Goal: Find specific page/section

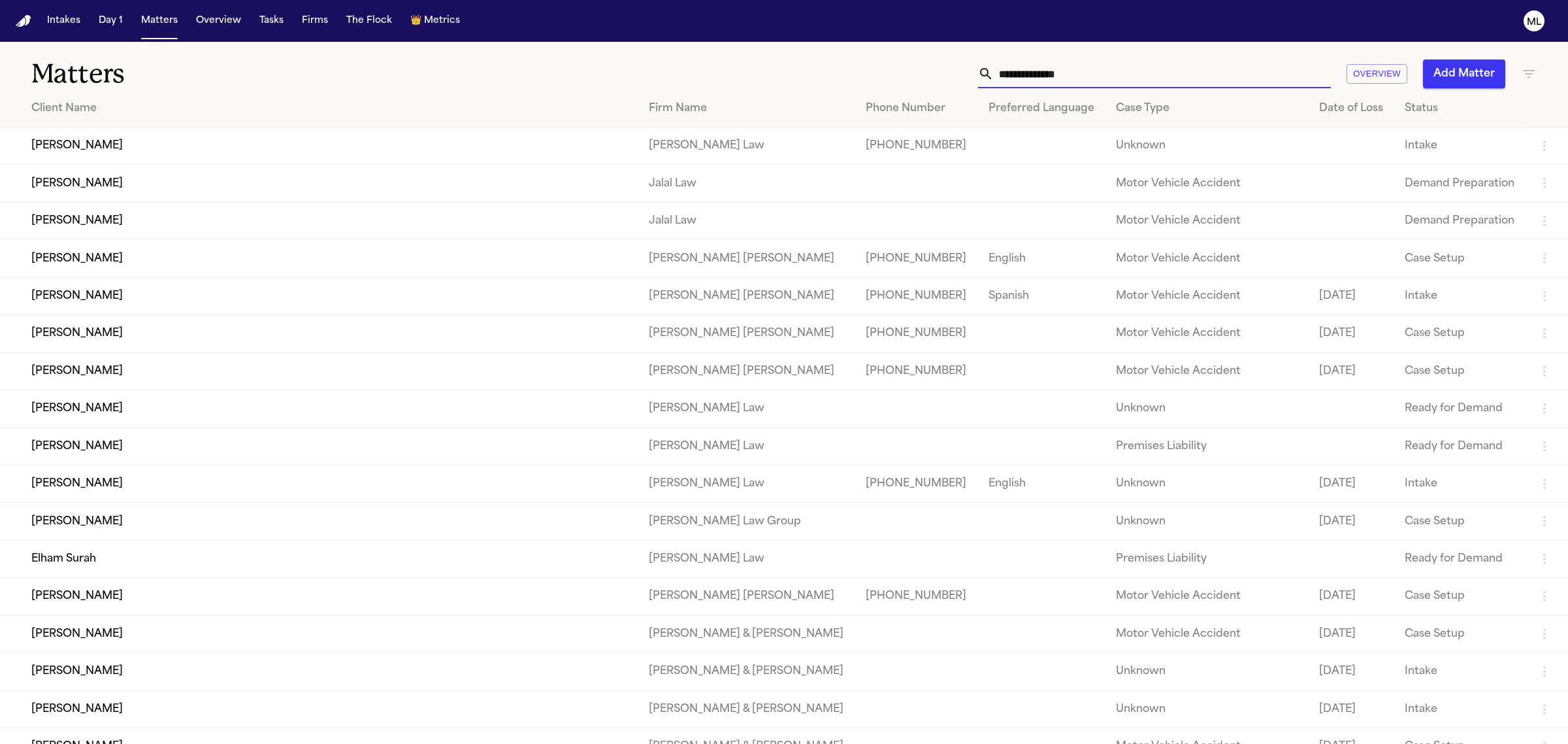
click at [1070, 73] on input "text" at bounding box center [1162, 74] width 337 height 29
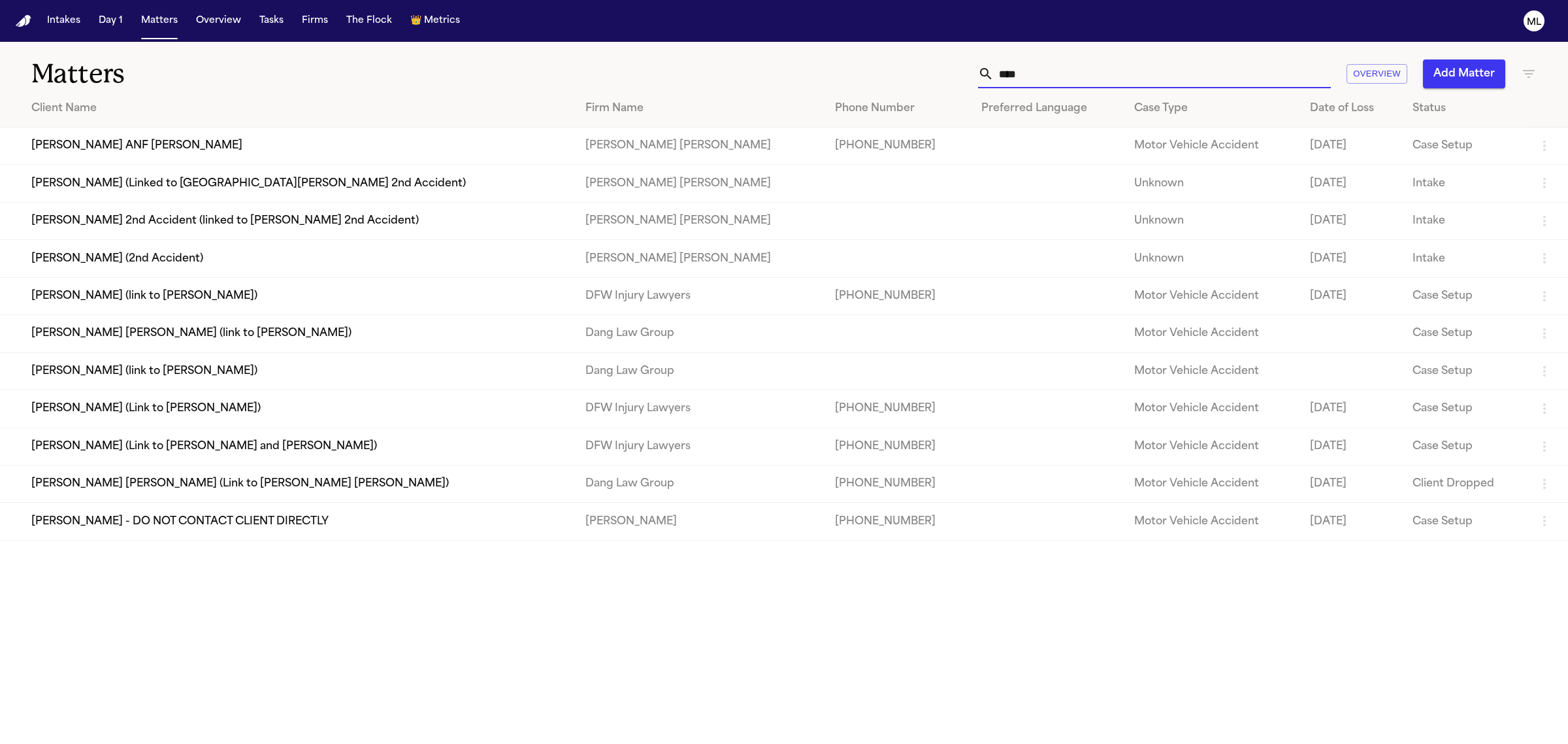
type input "****"
click at [118, 295] on td "[PERSON_NAME] (link to [PERSON_NAME])" at bounding box center [287, 295] width 575 height 37
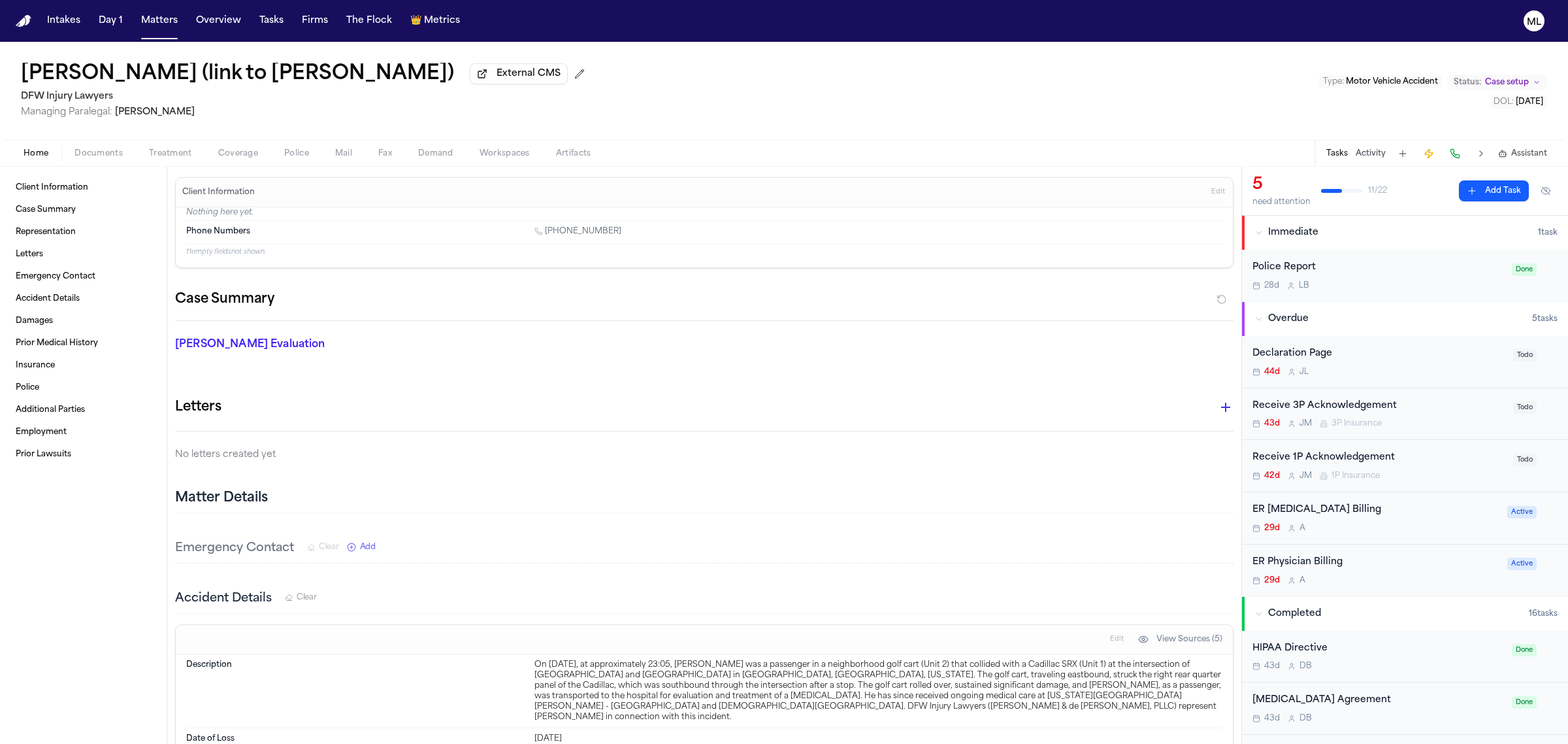
click at [1442, 520] on div "ER [MEDICAL_DATA] Billing 29d A" at bounding box center [1376, 517] width 247 height 30
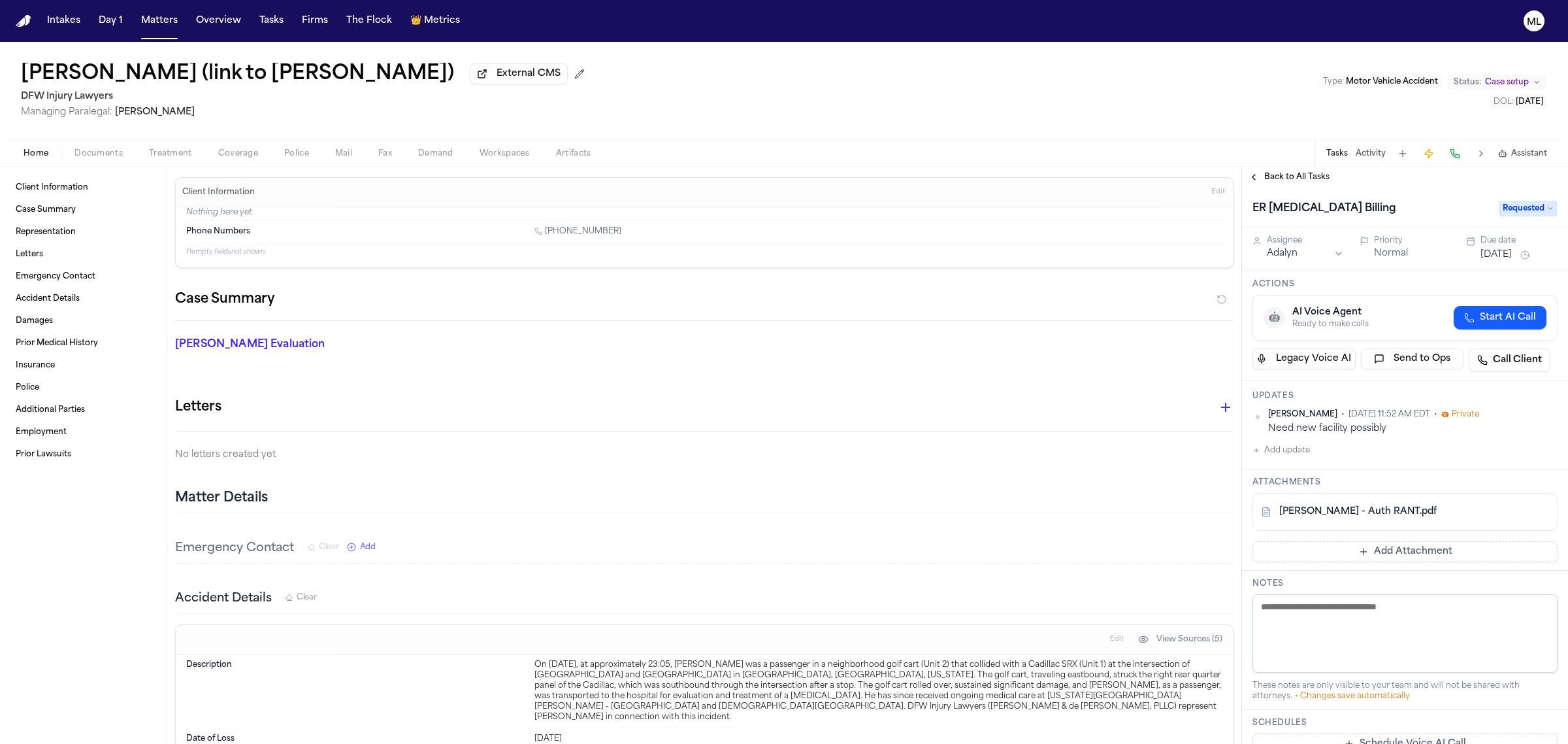
click at [1294, 171] on span "Back to All Tasks" at bounding box center [1296, 177] width 65 height 10
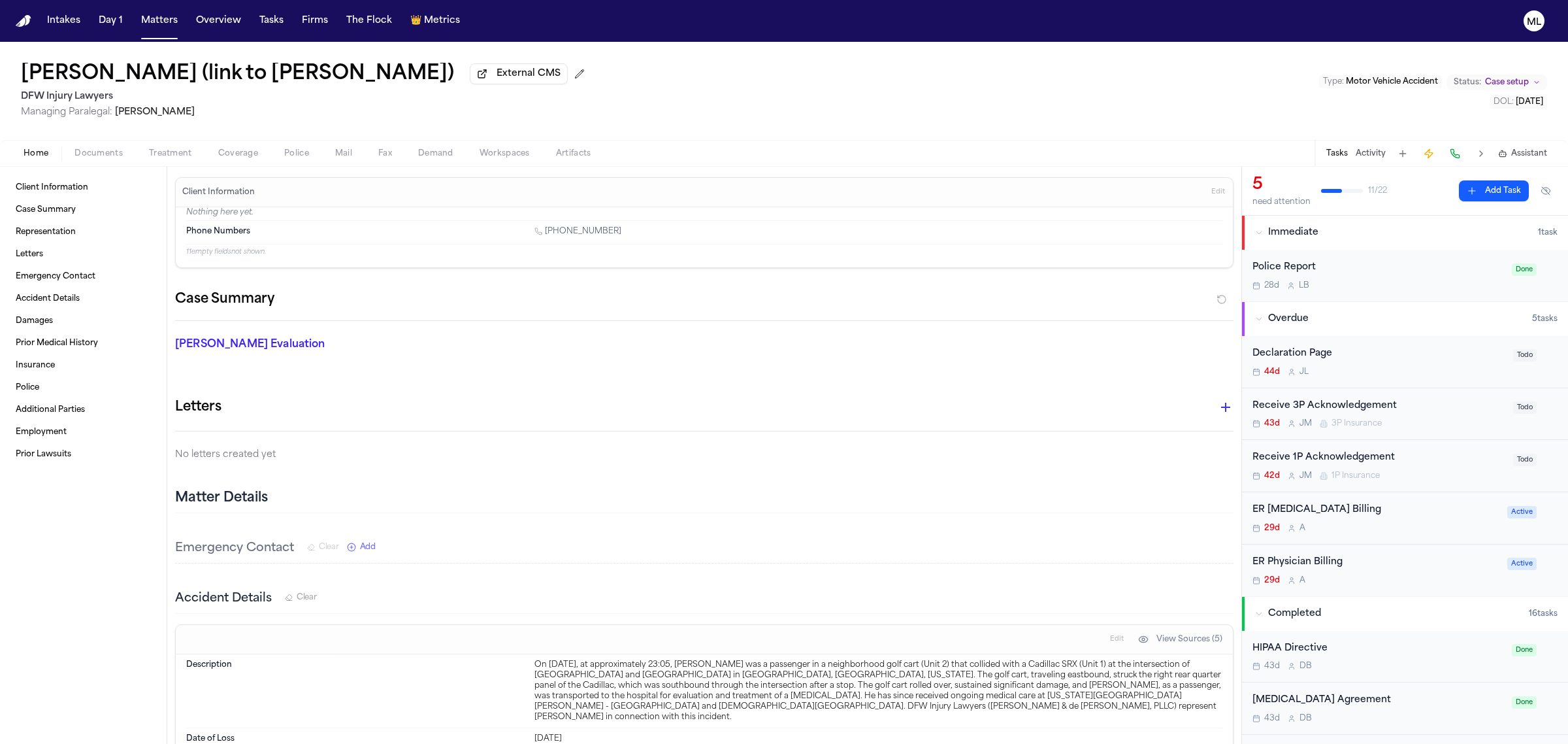
click at [178, 142] on div "Home Documents Treatment Coverage Police Mail Fax Demand Workspaces Artifacts T…" at bounding box center [784, 153] width 1568 height 26
click at [169, 148] on span "Treatment" at bounding box center [171, 153] width 43 height 10
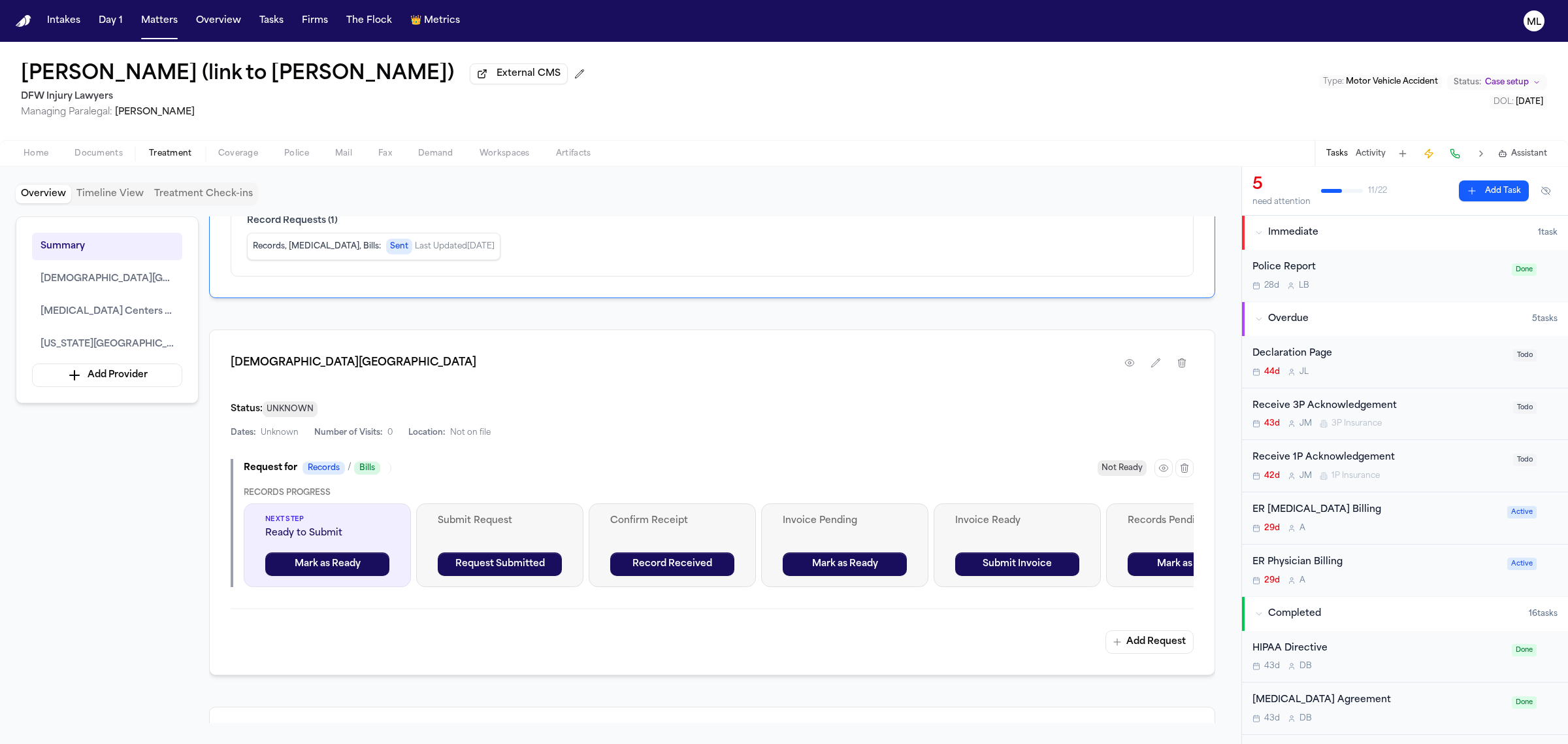
scroll to position [490, 0]
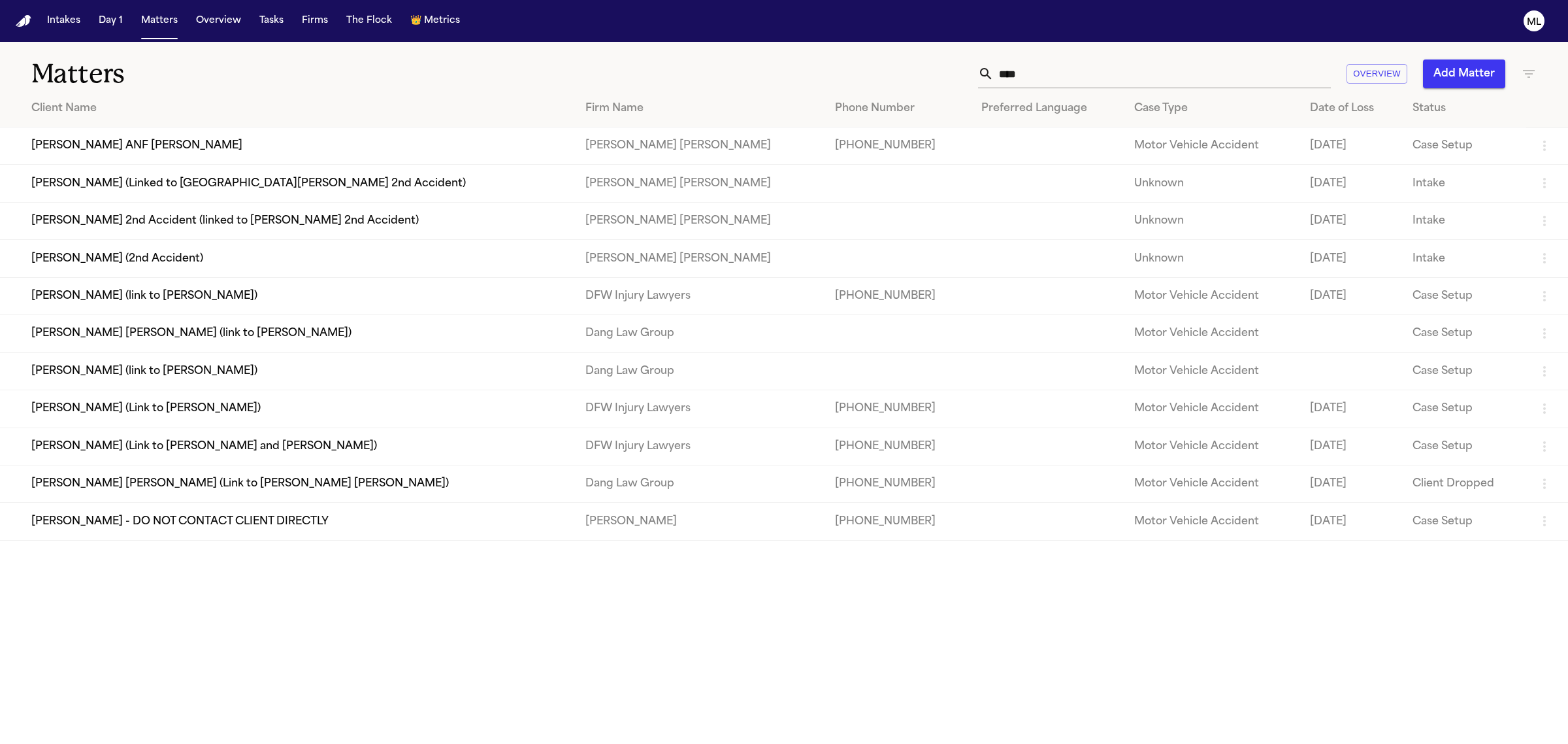
click at [132, 438] on td "[PERSON_NAME] (Link to [PERSON_NAME] and [PERSON_NAME])" at bounding box center [287, 446] width 575 height 37
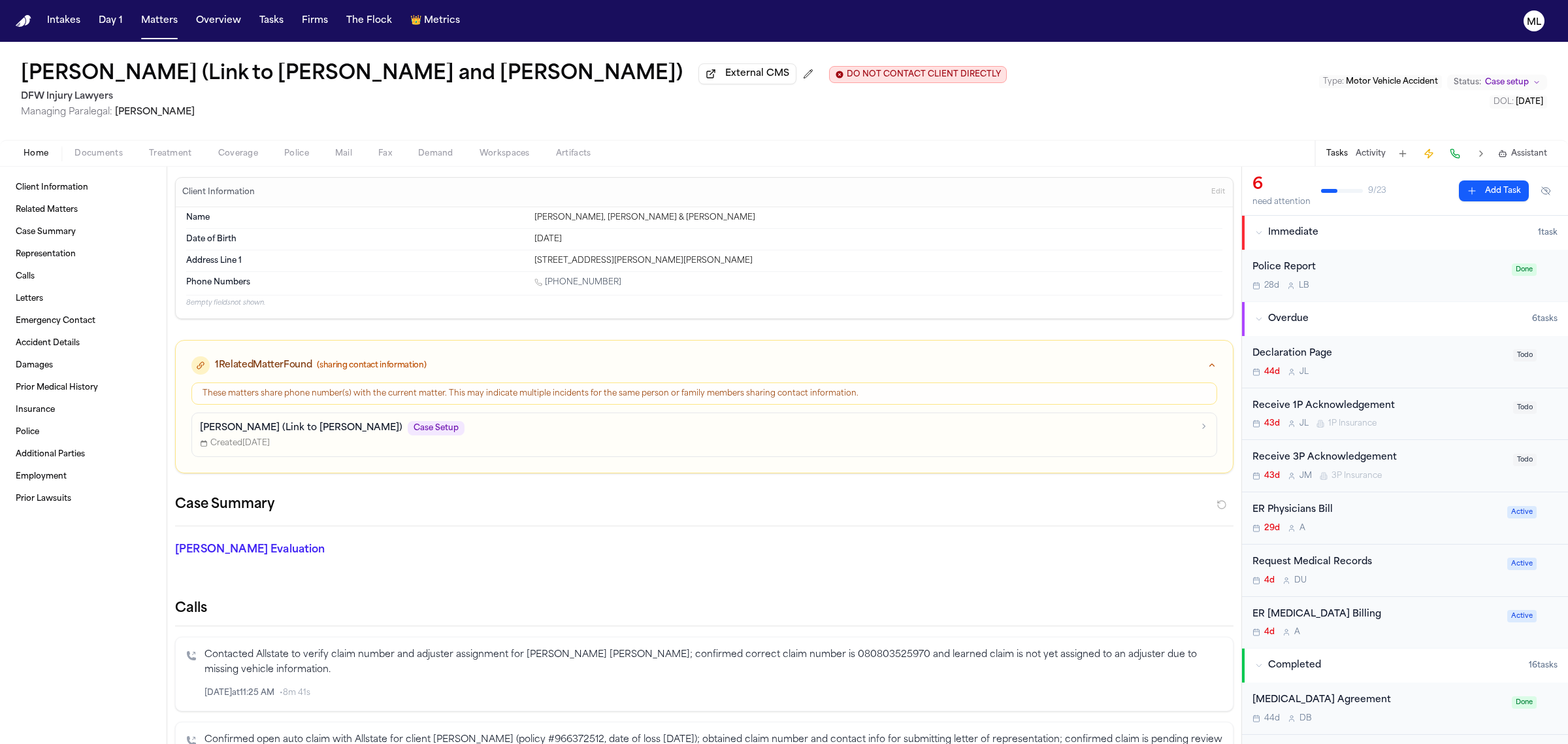
click at [1410, 570] on div "Request Medical Records" at bounding box center [1376, 562] width 247 height 15
